Goal: Information Seeking & Learning: Learn about a topic

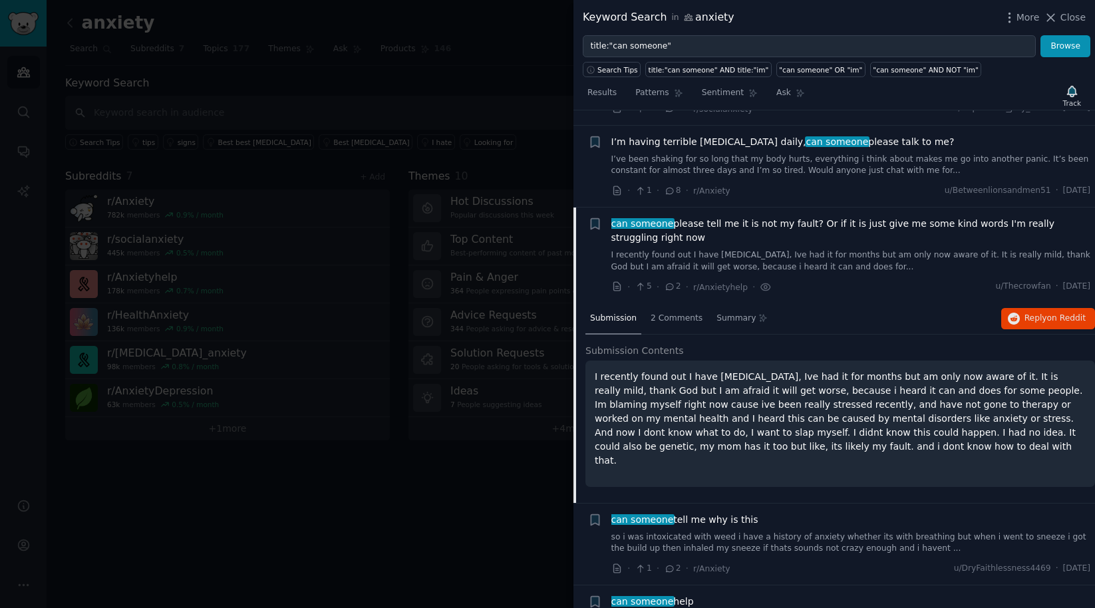
scroll to position [4801, 0]
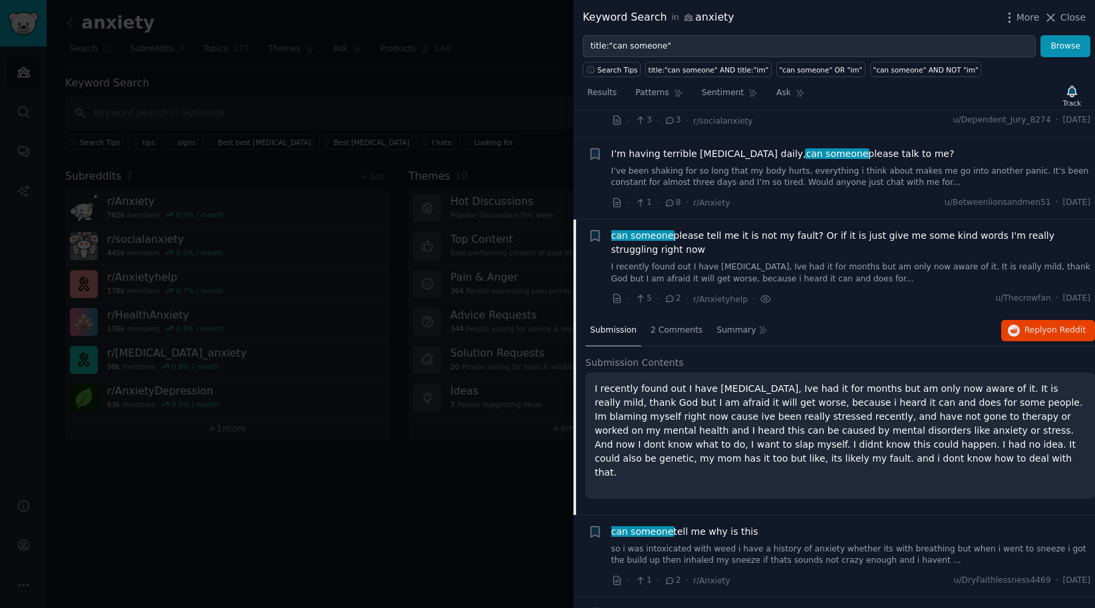
click at [707, 382] on p "I recently found out I have [MEDICAL_DATA], Ive had it for months but am only n…" at bounding box center [840, 431] width 491 height 98
drag, startPoint x: 707, startPoint y: 277, endPoint x: 775, endPoint y: 276, distance: 67.8
click at [775, 382] on p "I recently found out I have [MEDICAL_DATA], Ive had it for months but am only n…" at bounding box center [840, 431] width 491 height 98
copy p "[MEDICAL_DATA]"
click at [635, 382] on p "I recently found out I have [MEDICAL_DATA], Ive had it for months but am only n…" at bounding box center [840, 431] width 491 height 98
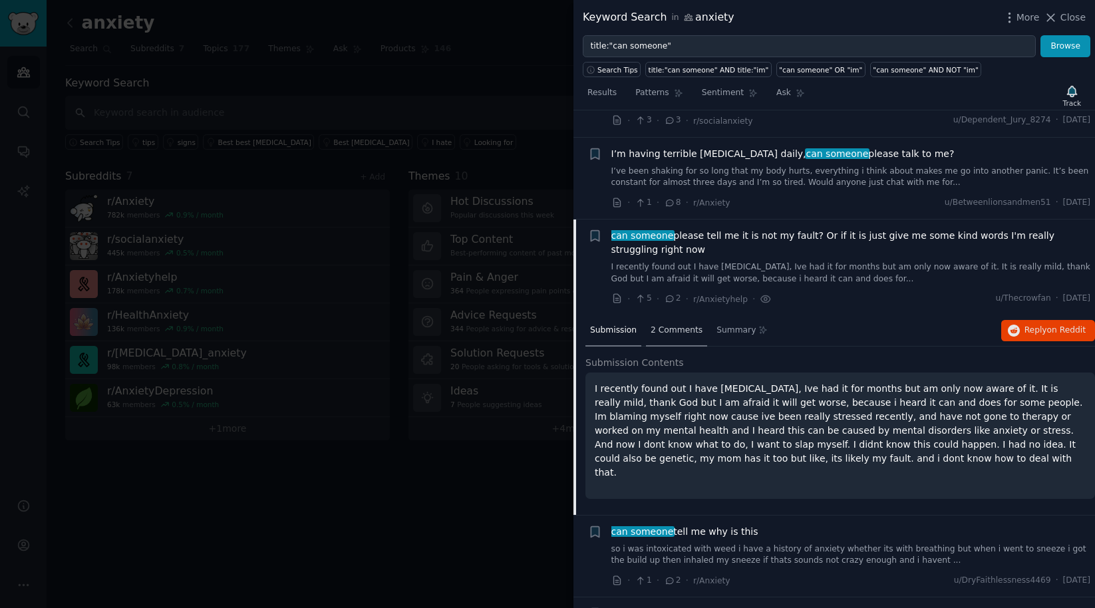
click at [673, 325] on span "2 Comments" at bounding box center [676, 331] width 52 height 12
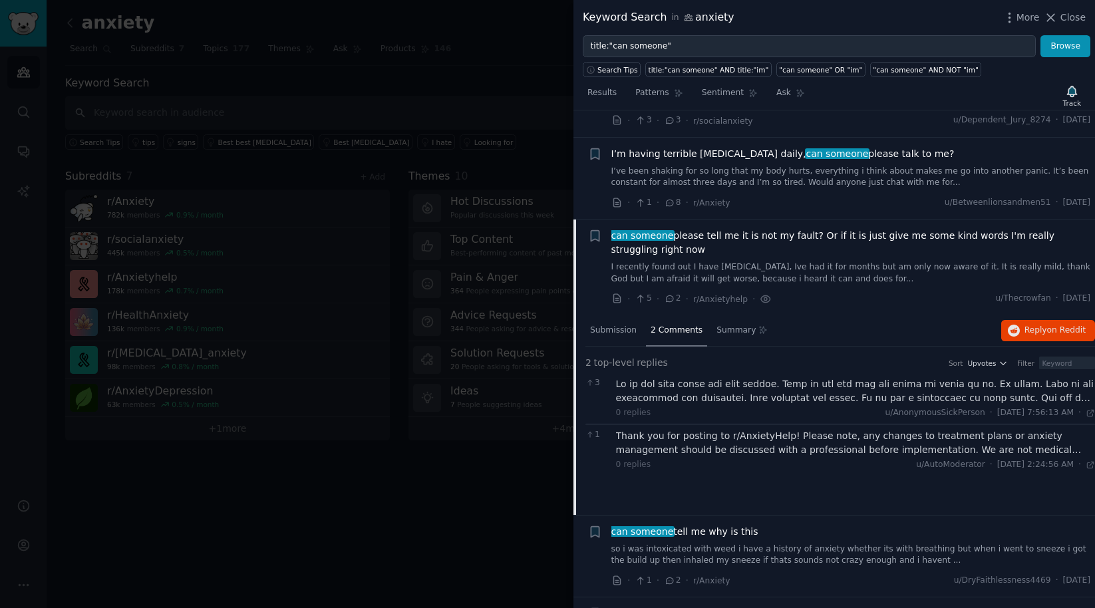
click at [676, 429] on div "Thank you for posting to r/AnxietyHelp! Please note, any changes to treatment p…" at bounding box center [856, 443] width 480 height 28
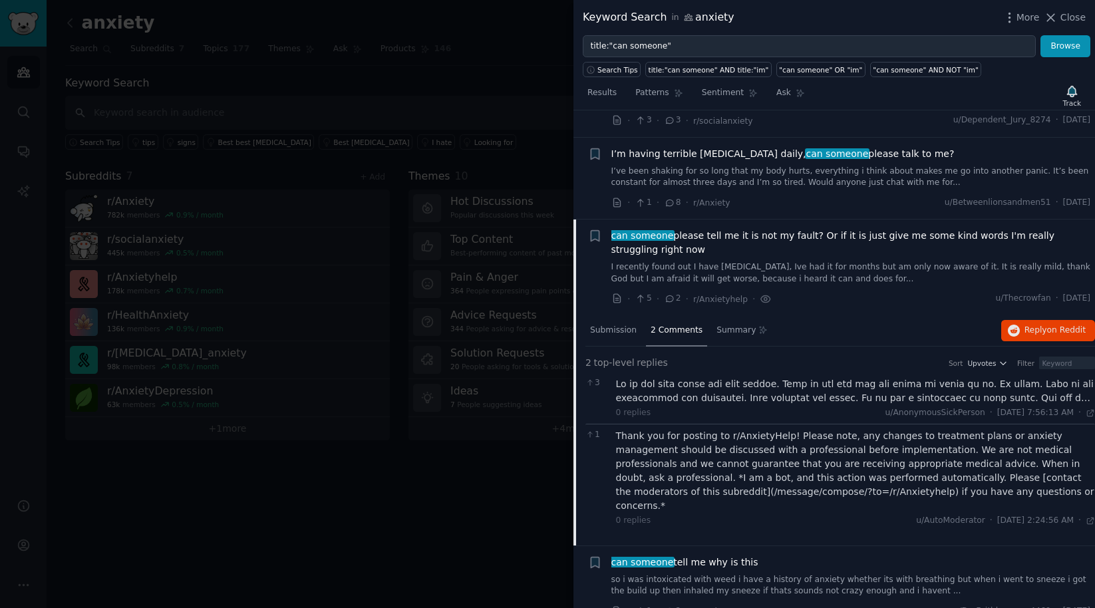
click at [777, 377] on div at bounding box center [856, 391] width 480 height 28
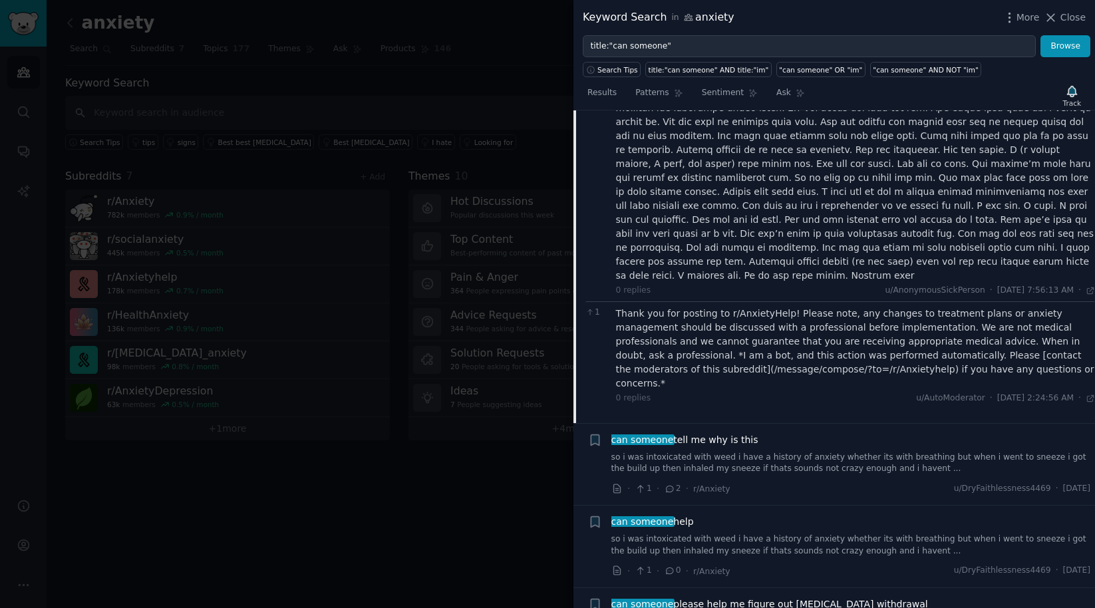
scroll to position [5185, 0]
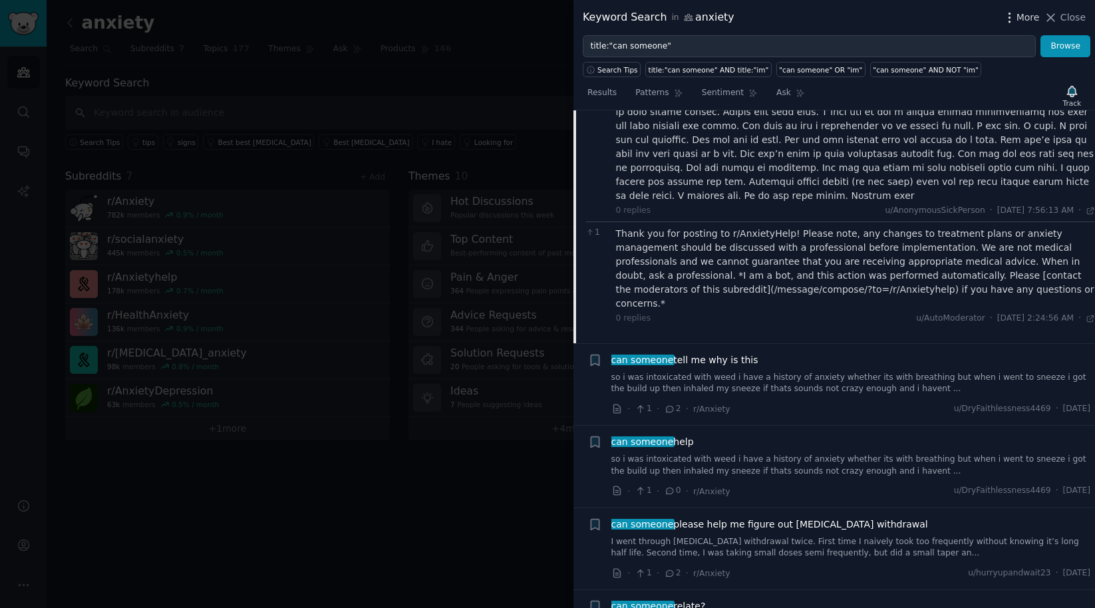
click at [1030, 21] on span "More" at bounding box center [1027, 18] width 23 height 14
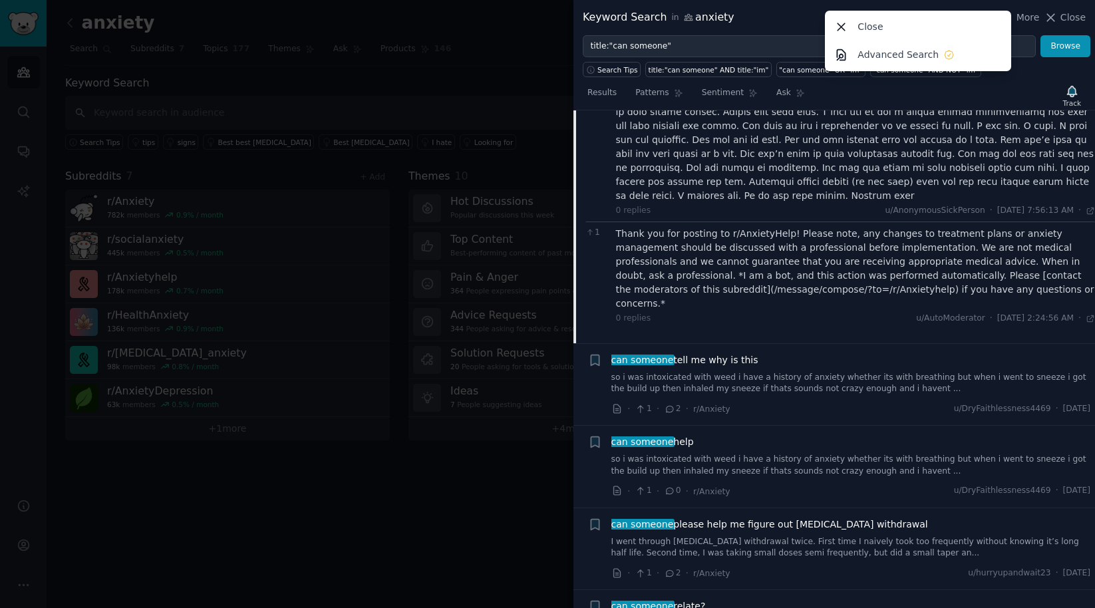
click at [772, 19] on div "Keyword Search in anxiety More Close Advanced Search Close" at bounding box center [834, 17] width 503 height 17
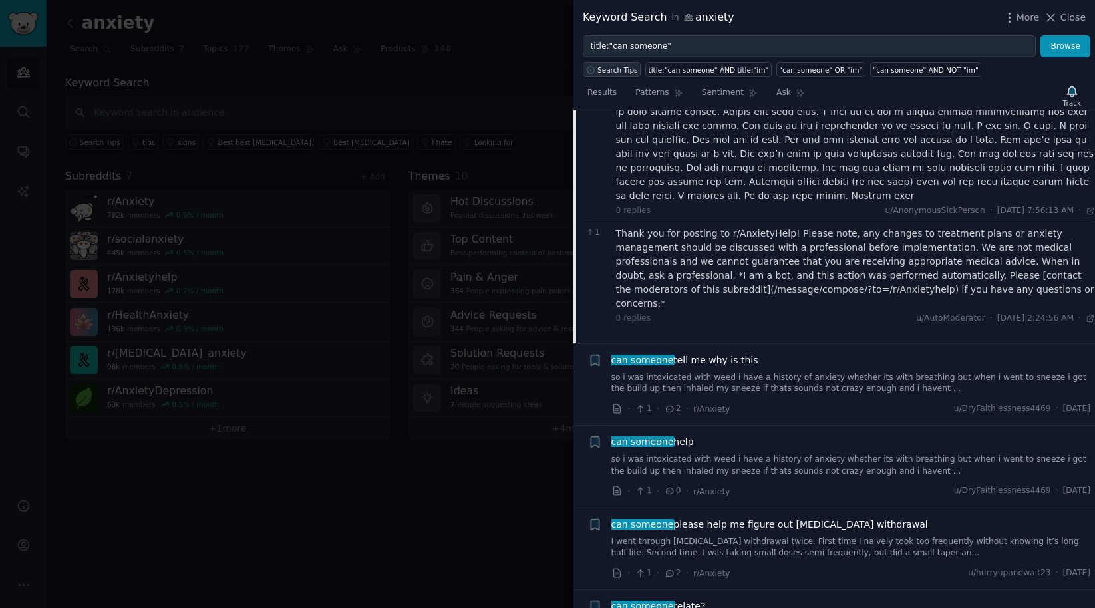
click at [621, 68] on span "Search Tips" at bounding box center [617, 69] width 41 height 9
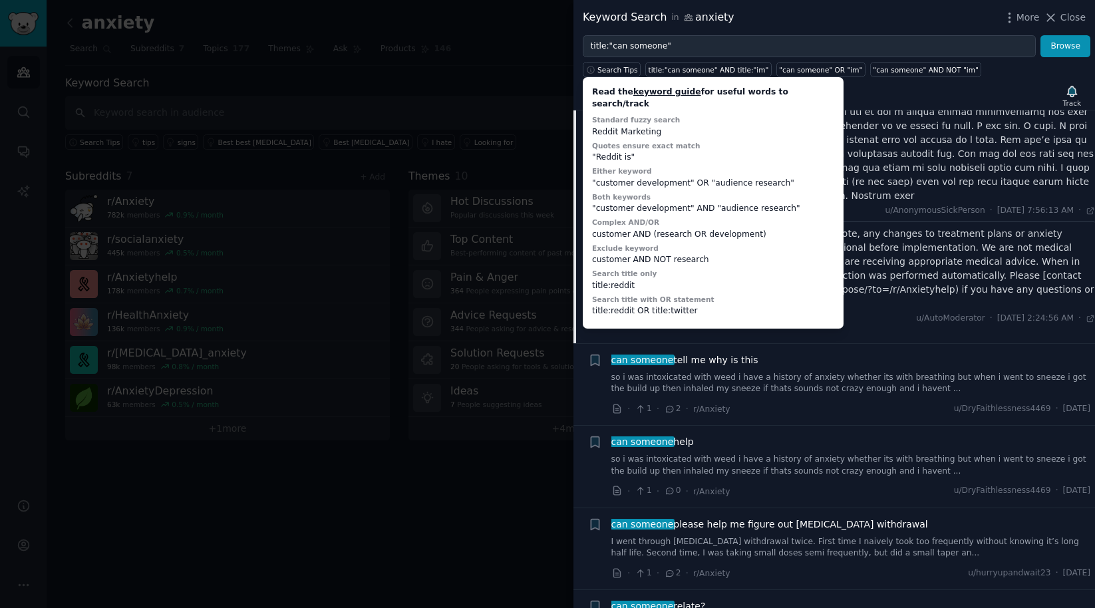
click at [511, 95] on div at bounding box center [547, 304] width 1095 height 608
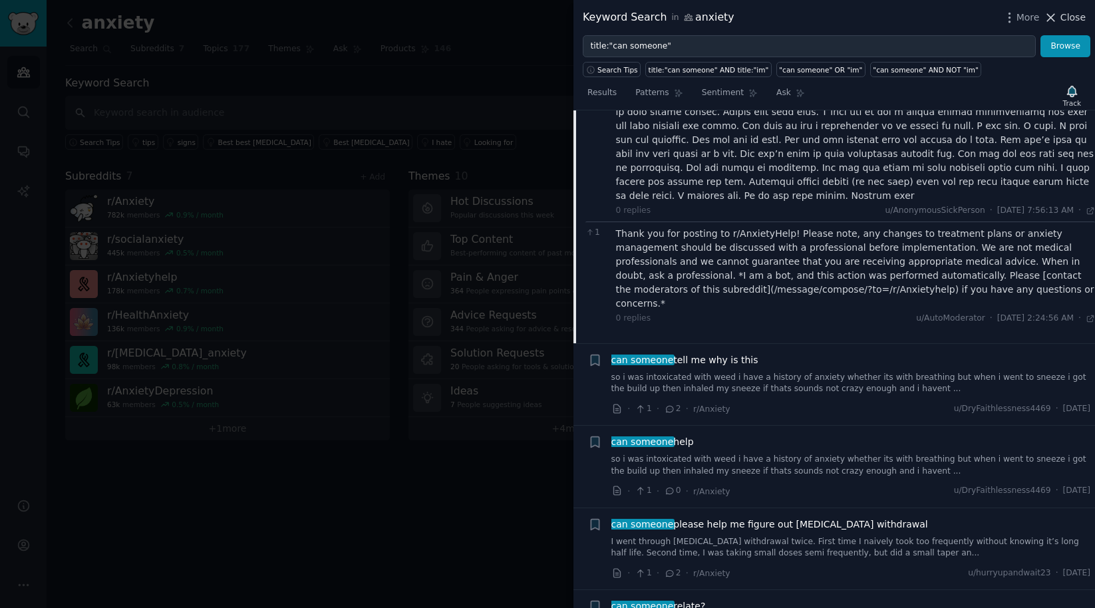
click at [1062, 17] on span "Close" at bounding box center [1072, 18] width 25 height 14
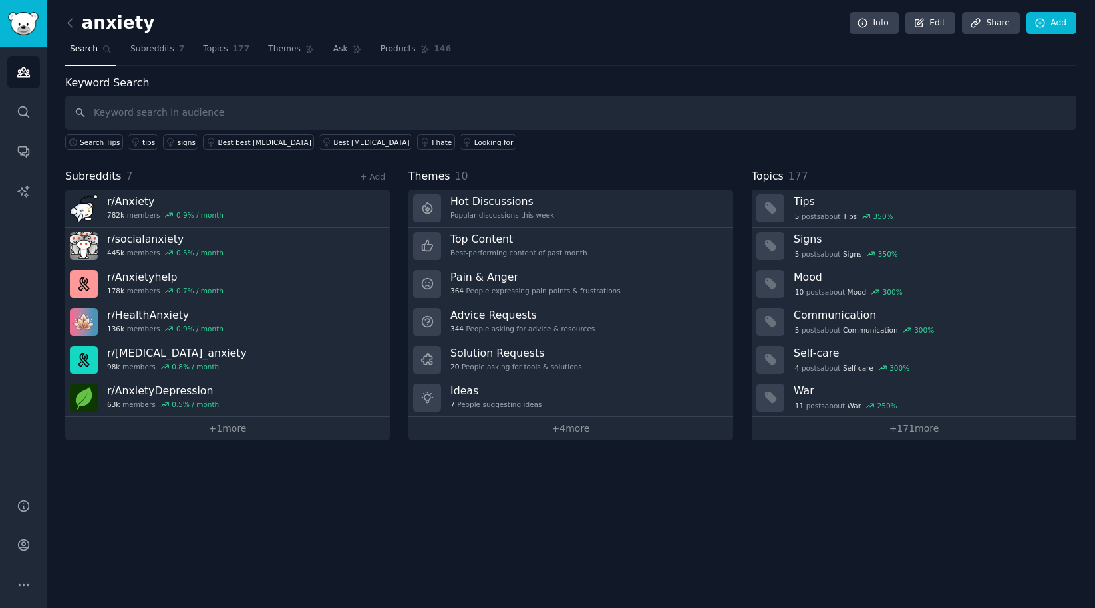
click at [253, 465] on div "anxiety Info Edit Share Add Search Subreddits 7 Topics 177 Themes Ask Products …" at bounding box center [571, 304] width 1048 height 608
click at [986, 26] on link "Share" at bounding box center [990, 23] width 57 height 23
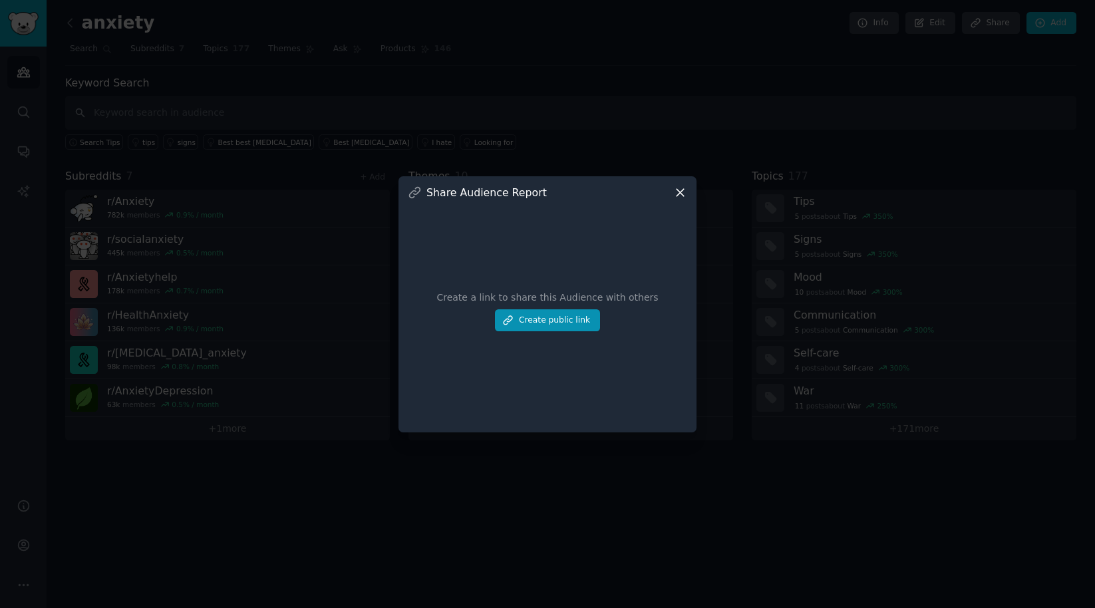
click at [682, 194] on icon at bounding box center [679, 192] width 7 height 7
